Goal: Navigation & Orientation: Find specific page/section

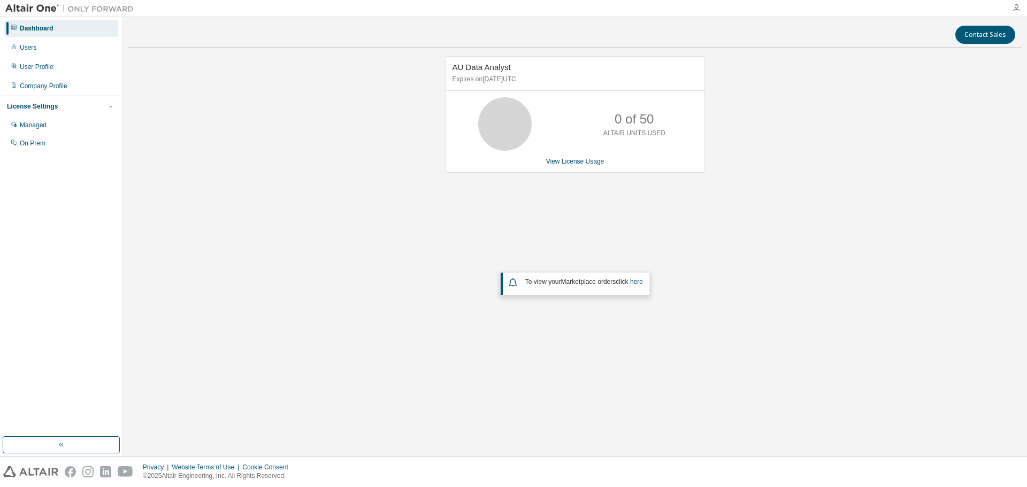
click at [1015, 8] on icon "button" at bounding box center [1016, 8] width 9 height 9
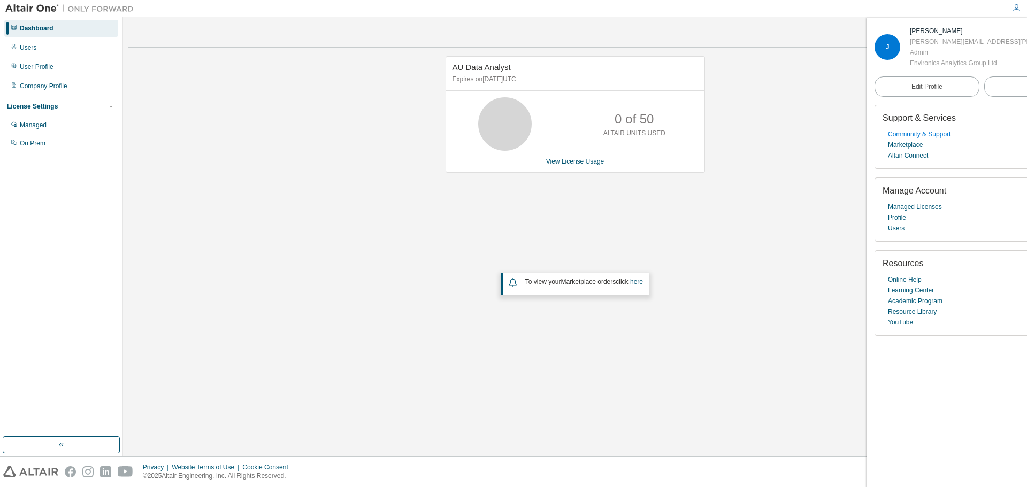
click at [914, 140] on link "Community & Support" at bounding box center [919, 134] width 63 height 11
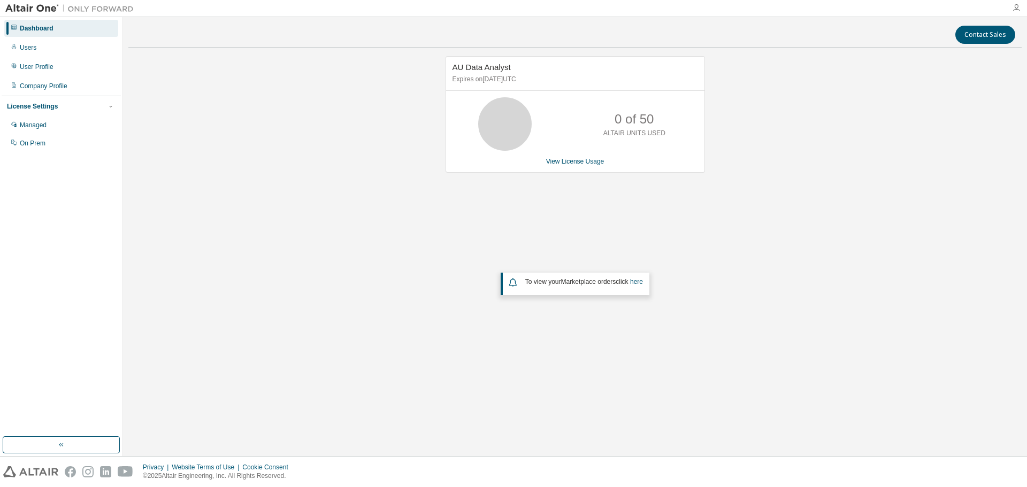
click at [1015, 7] on icon "button" at bounding box center [1016, 8] width 9 height 9
